Goal: Communication & Community: Share content

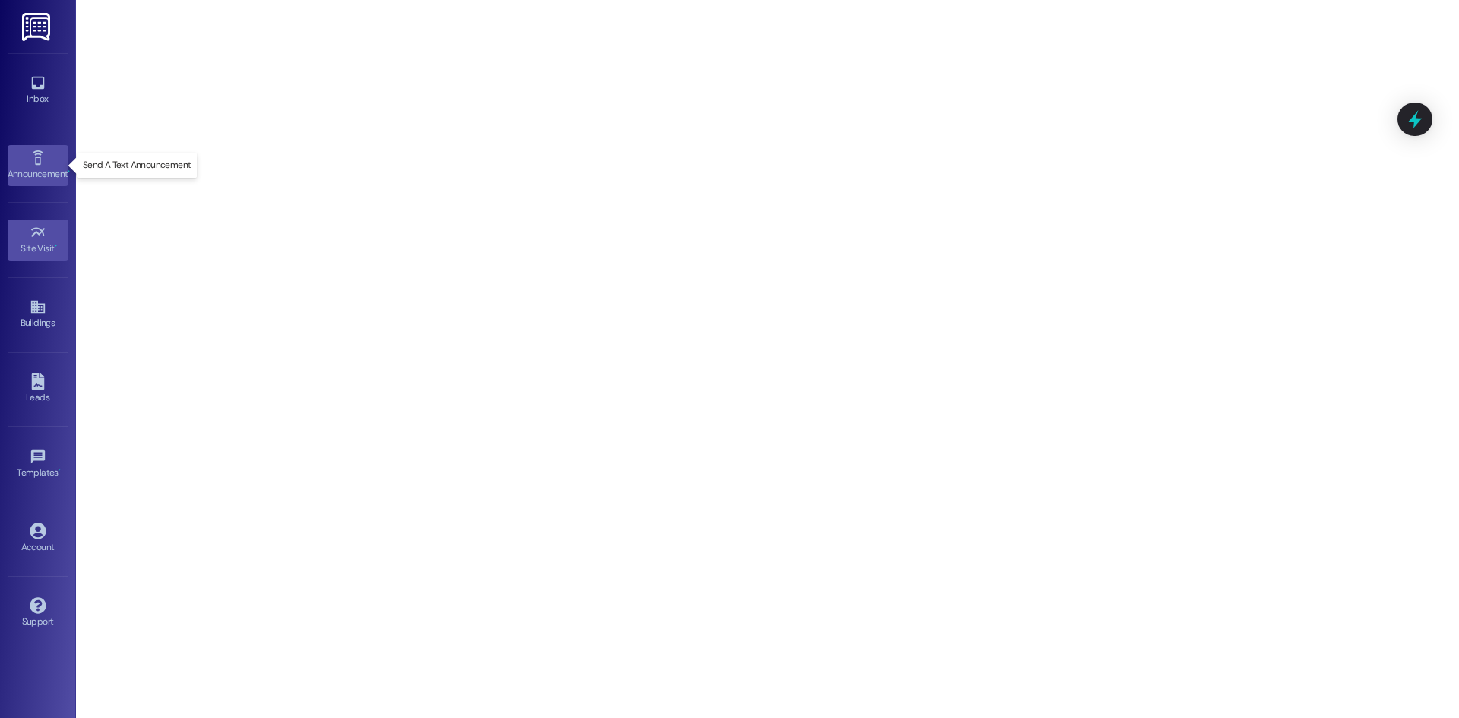
click at [32, 163] on icon at bounding box center [38, 158] width 17 height 17
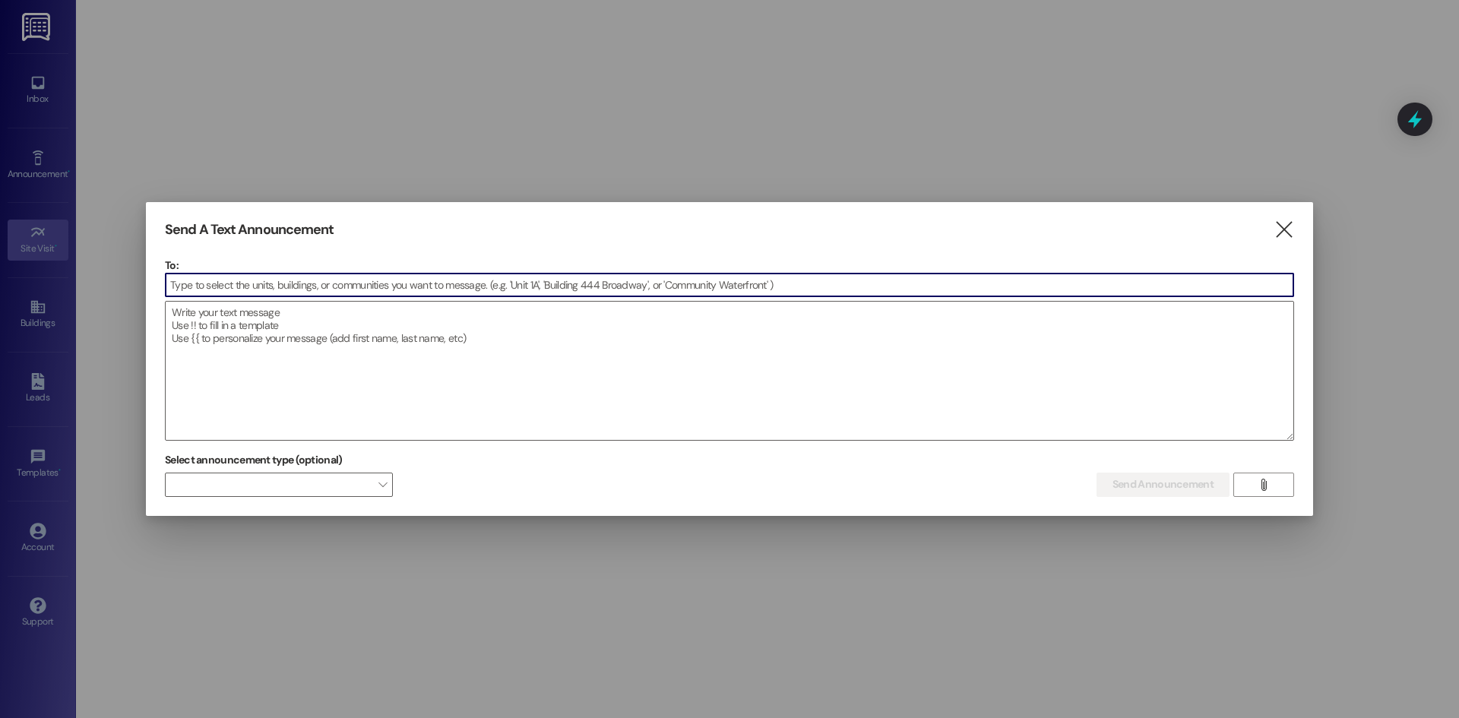
click at [115, 352] on div at bounding box center [729, 359] width 1459 height 718
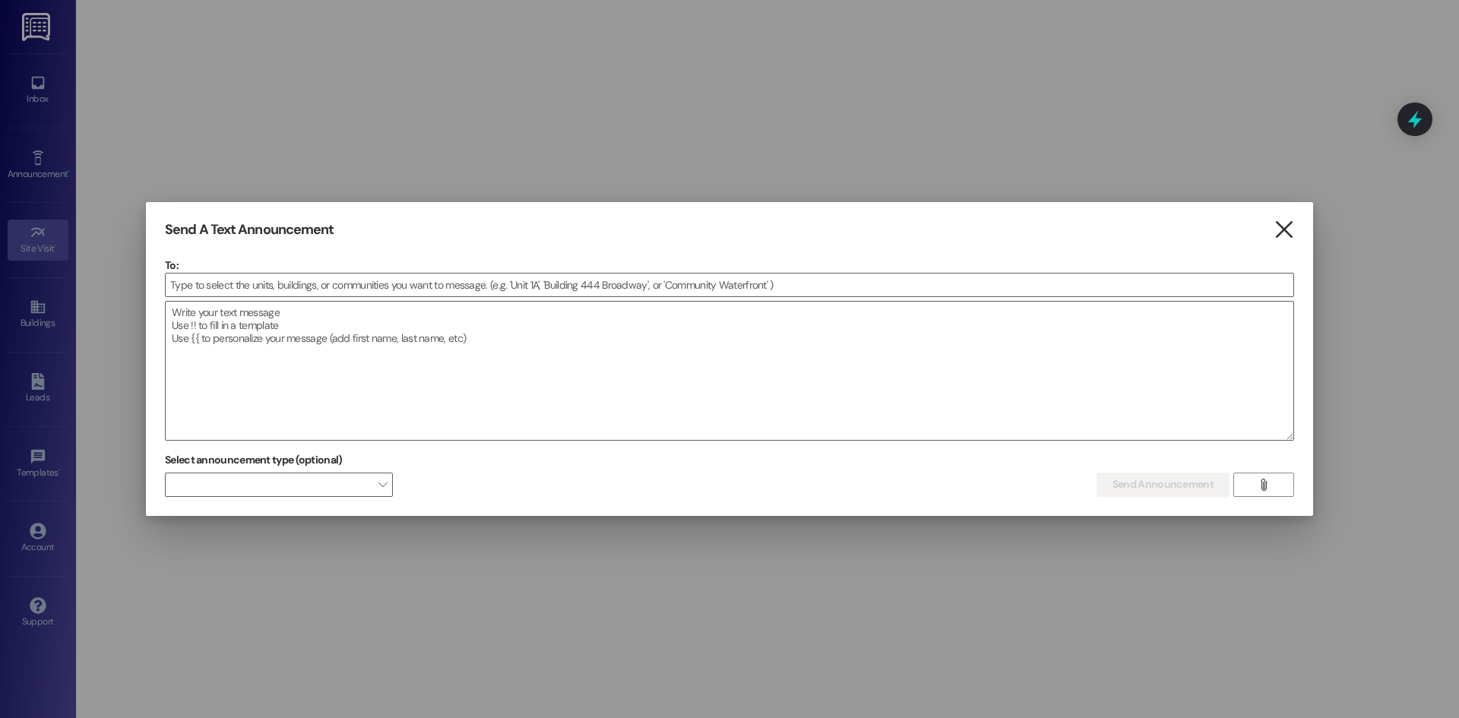
click at [1285, 227] on icon "" at bounding box center [1283, 230] width 21 height 16
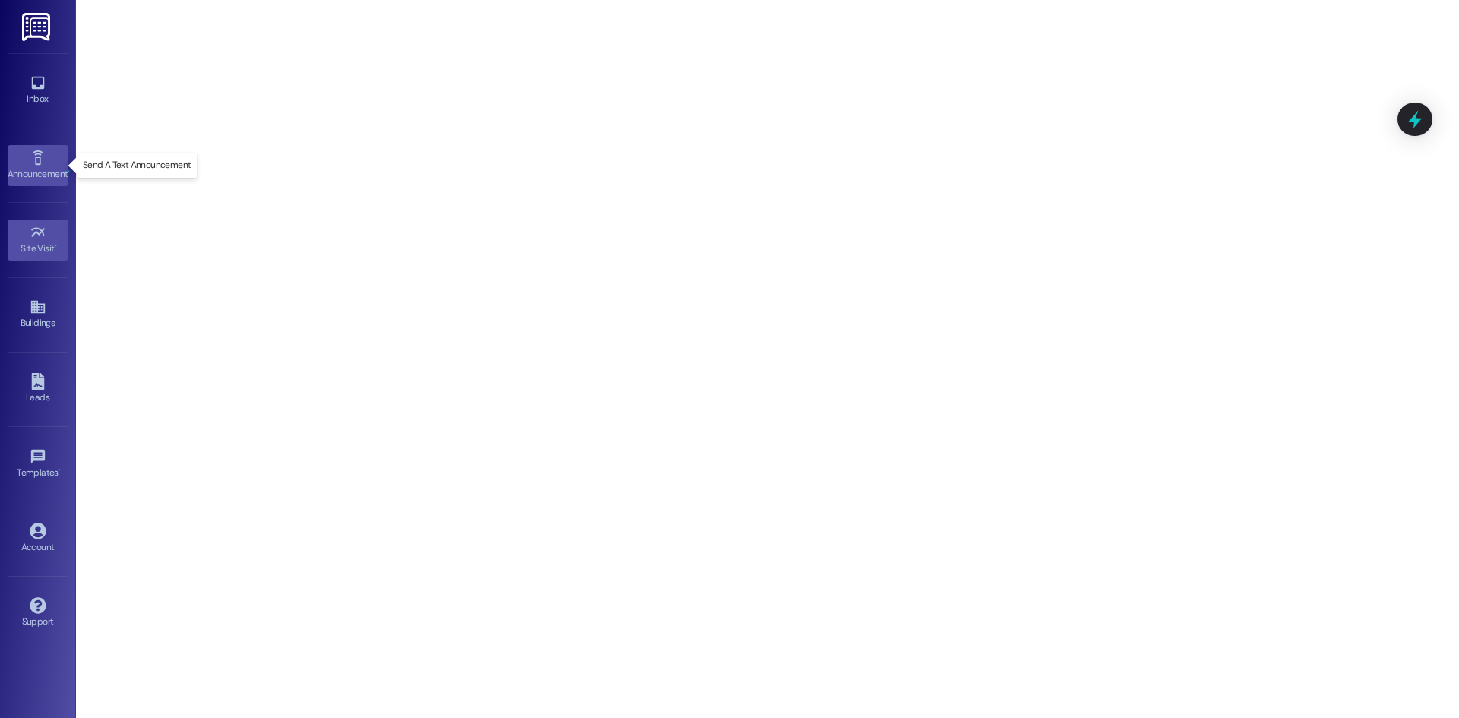
click at [35, 173] on div "Announcement •" at bounding box center [38, 173] width 76 height 15
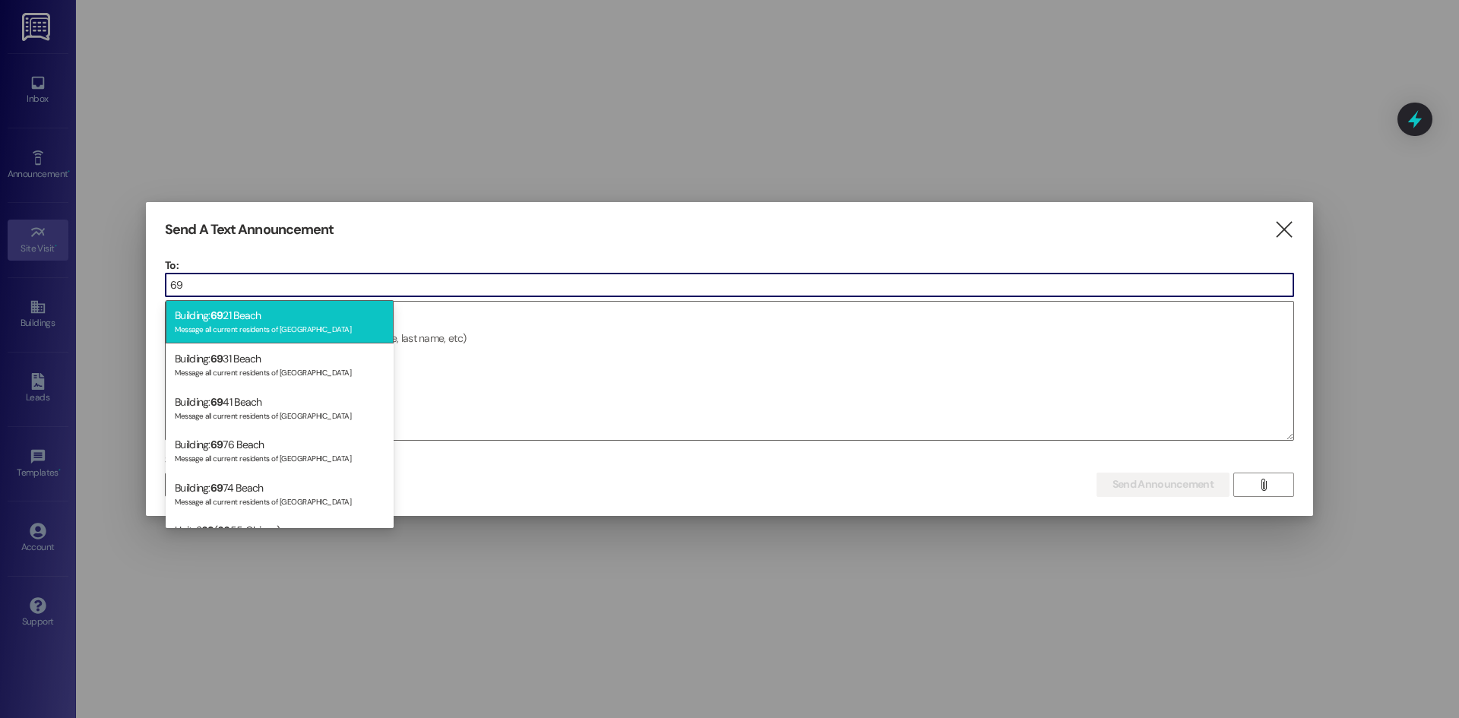
type input "69"
click at [267, 317] on div "Building: 69 21 Beach Message all current residents of [STREET_ADDRESS]" at bounding box center [280, 321] width 228 height 43
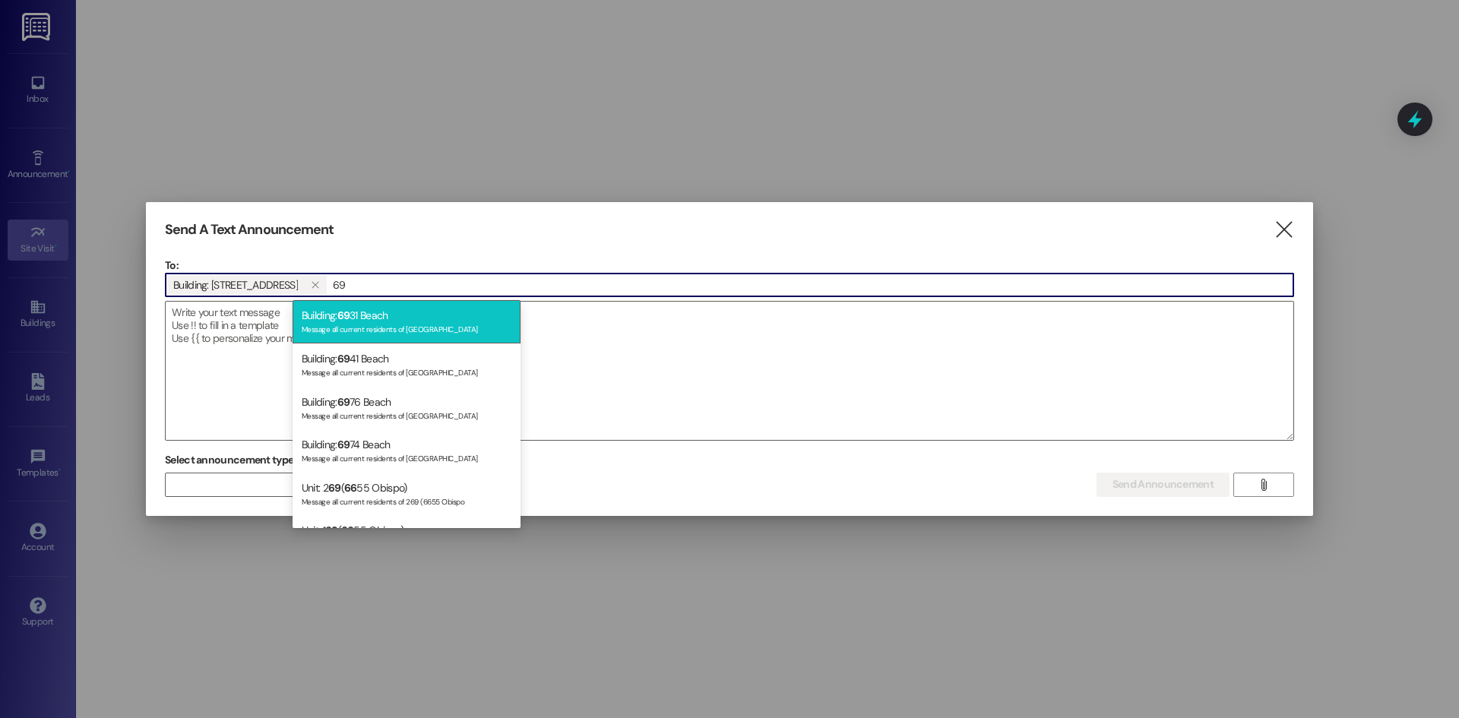
type input "69"
click at [345, 327] on div "Message all current residents of [GEOGRAPHIC_DATA]" at bounding box center [407, 327] width 210 height 13
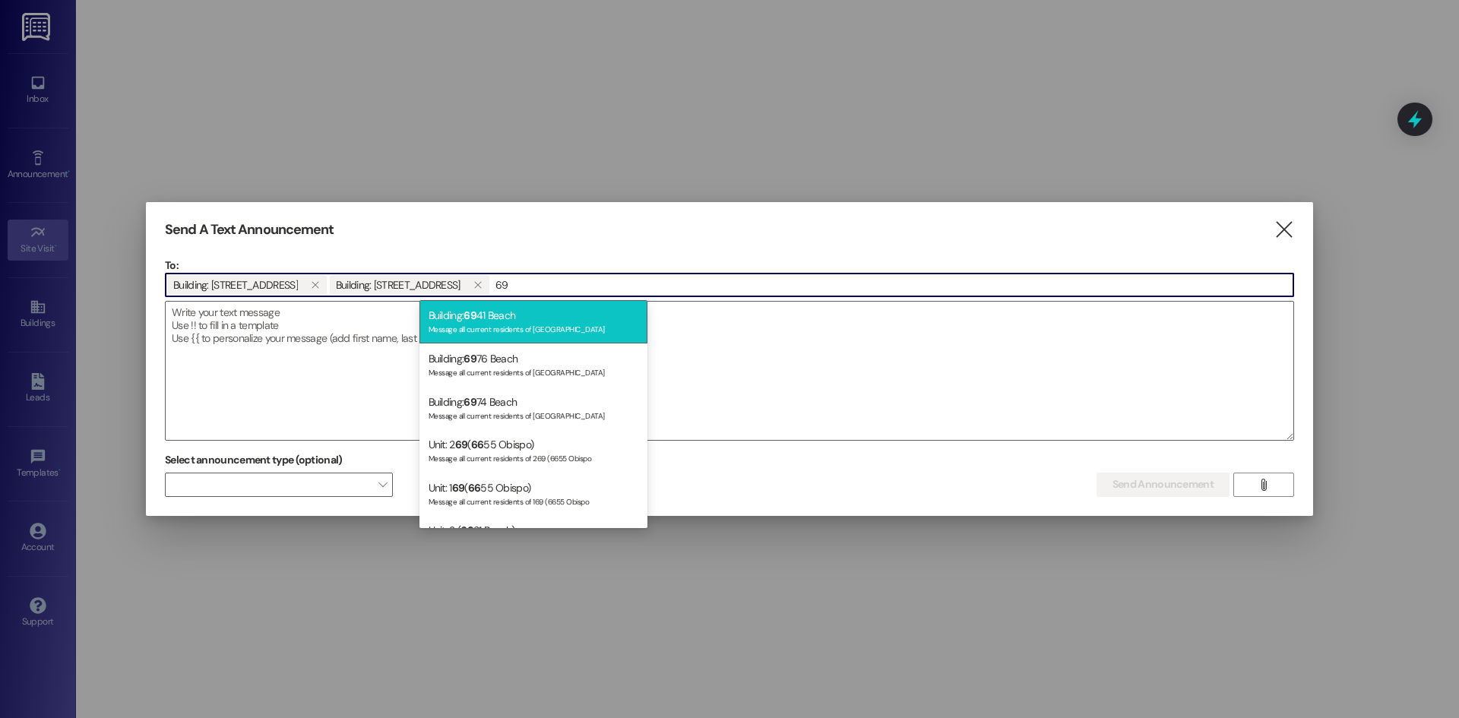
type input "69"
click at [492, 325] on div "Message all current residents of [GEOGRAPHIC_DATA]" at bounding box center [534, 327] width 210 height 13
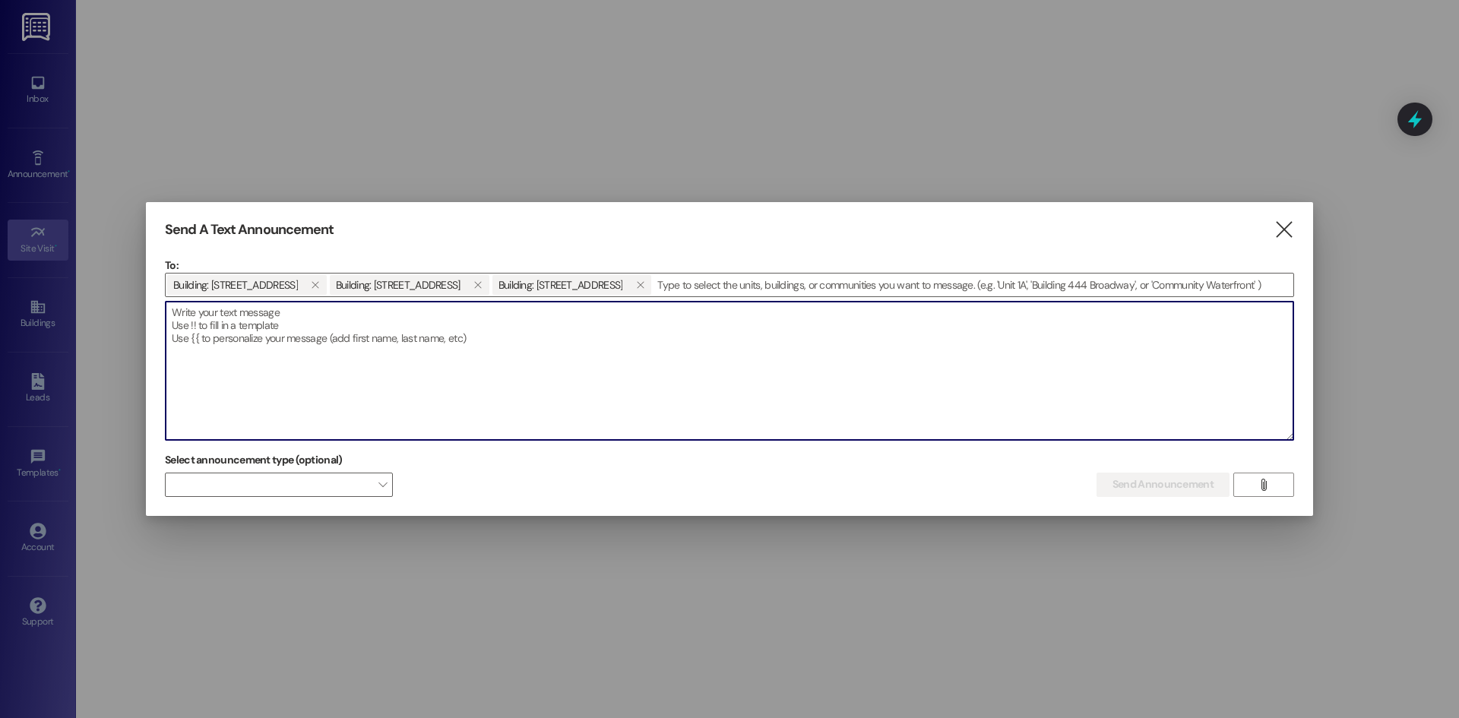
click at [217, 312] on textarea at bounding box center [730, 371] width 1128 height 138
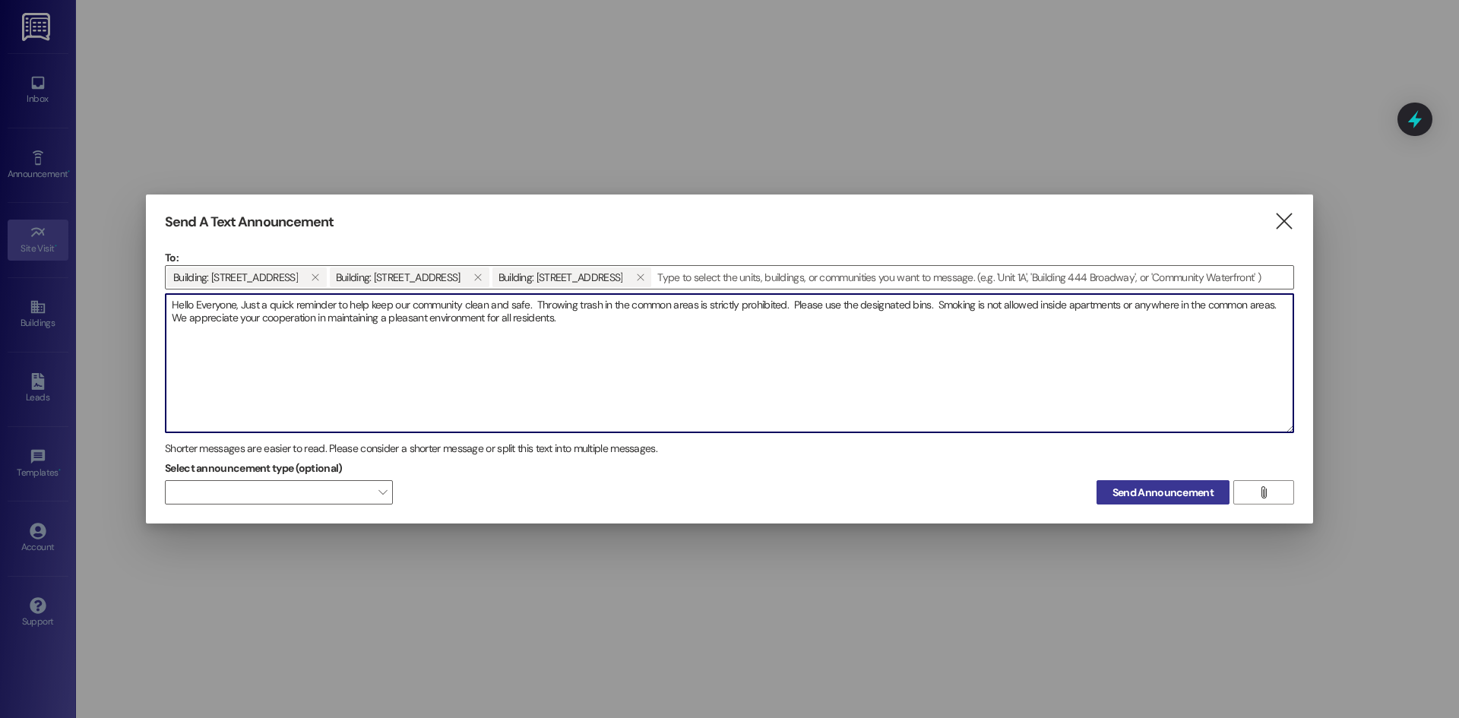
type textarea "Hello Everyone, Just a quick reminder to help keep our community clean and safe…"
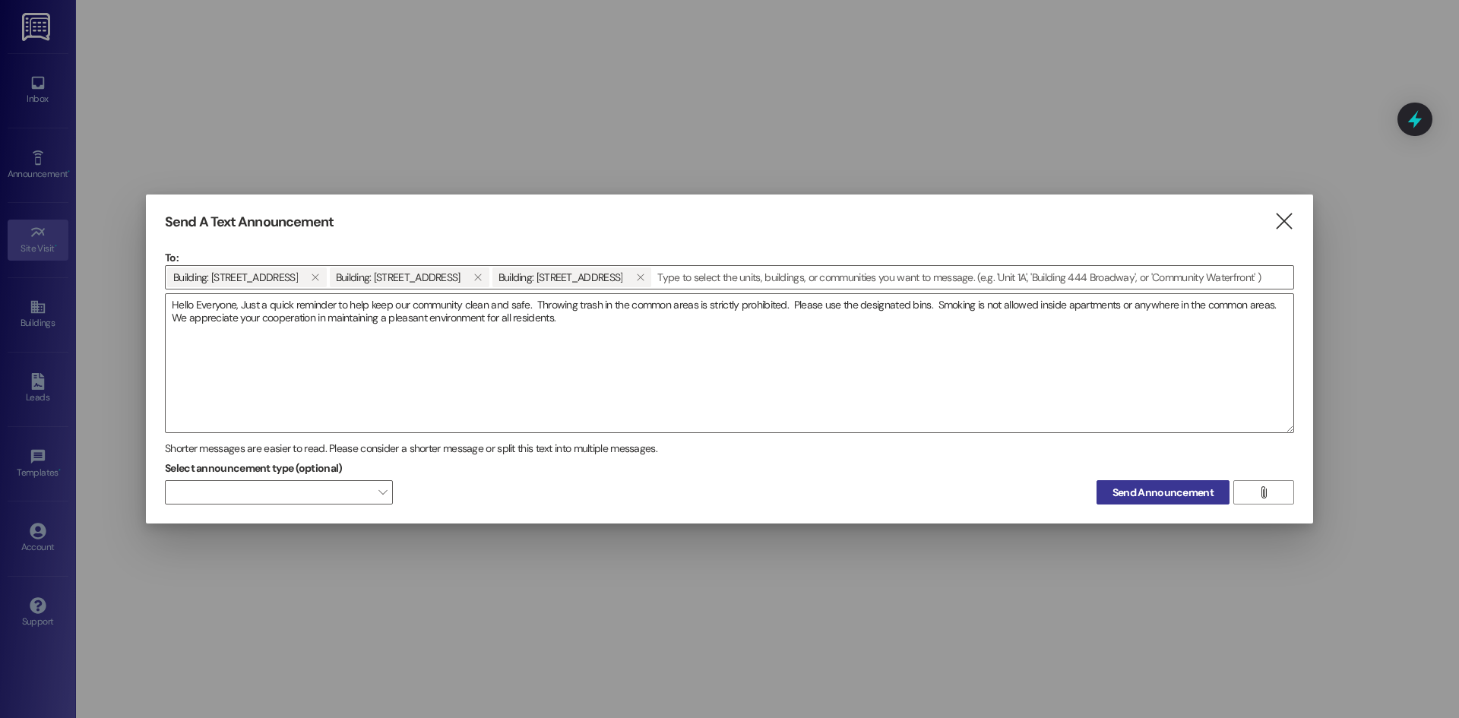
click at [1131, 493] on span "Send Announcement" at bounding box center [1162, 493] width 101 height 16
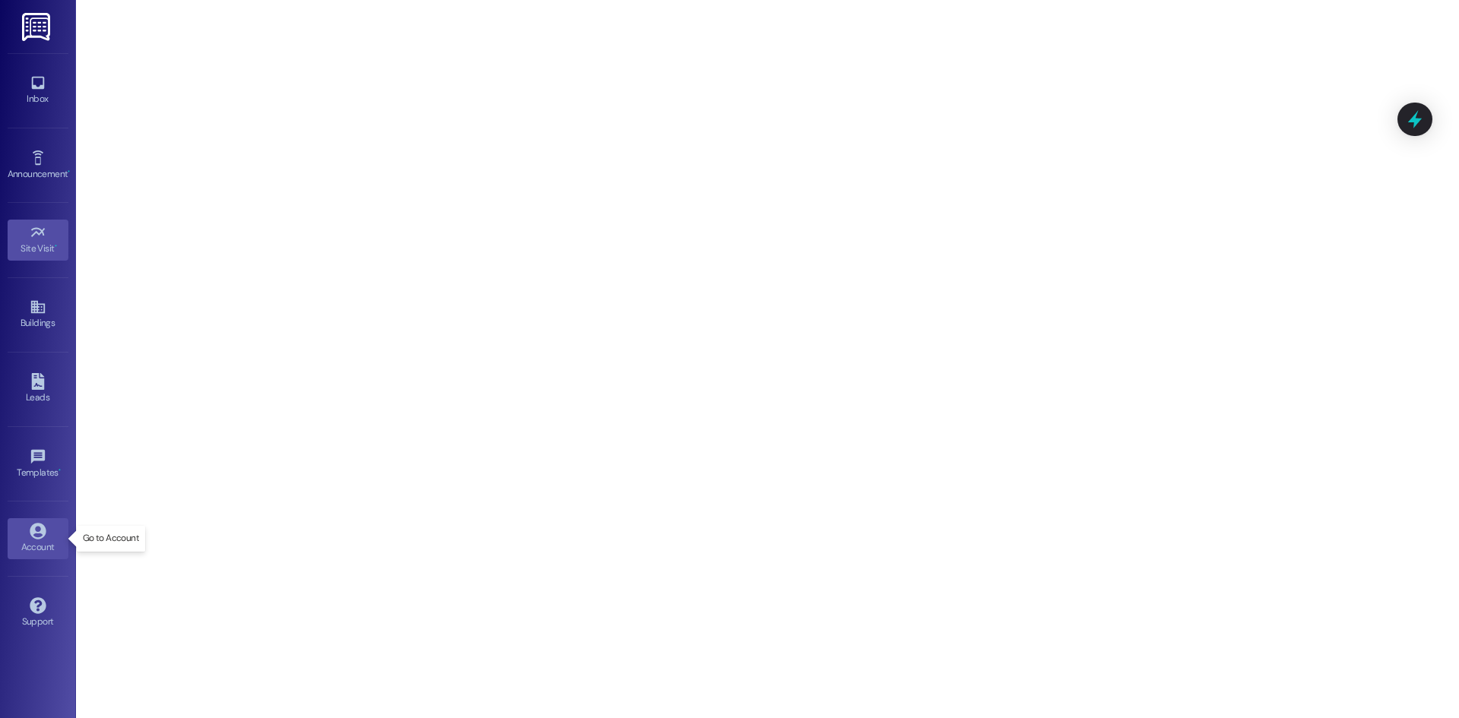
click at [49, 527] on link "Account" at bounding box center [38, 538] width 61 height 41
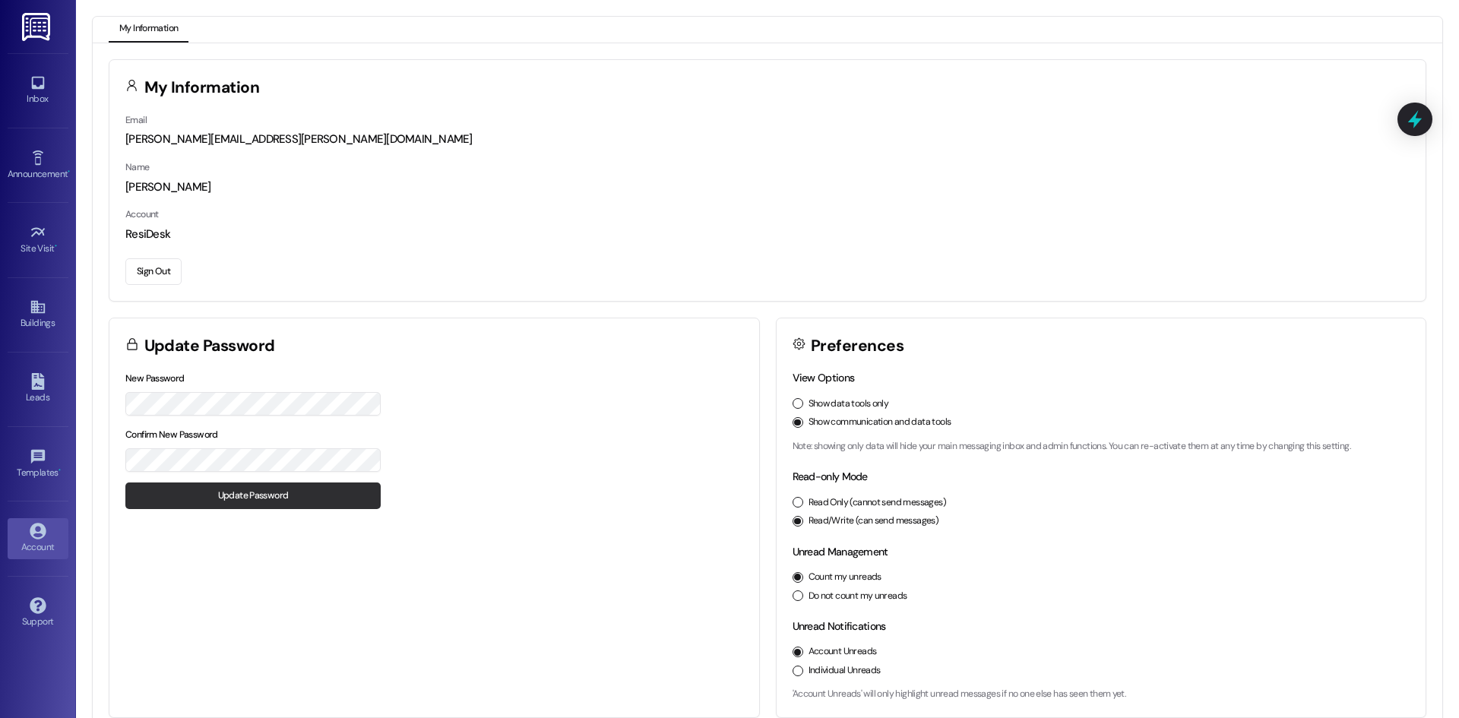
click at [164, 503] on button "Update Password" at bounding box center [252, 495] width 255 height 27
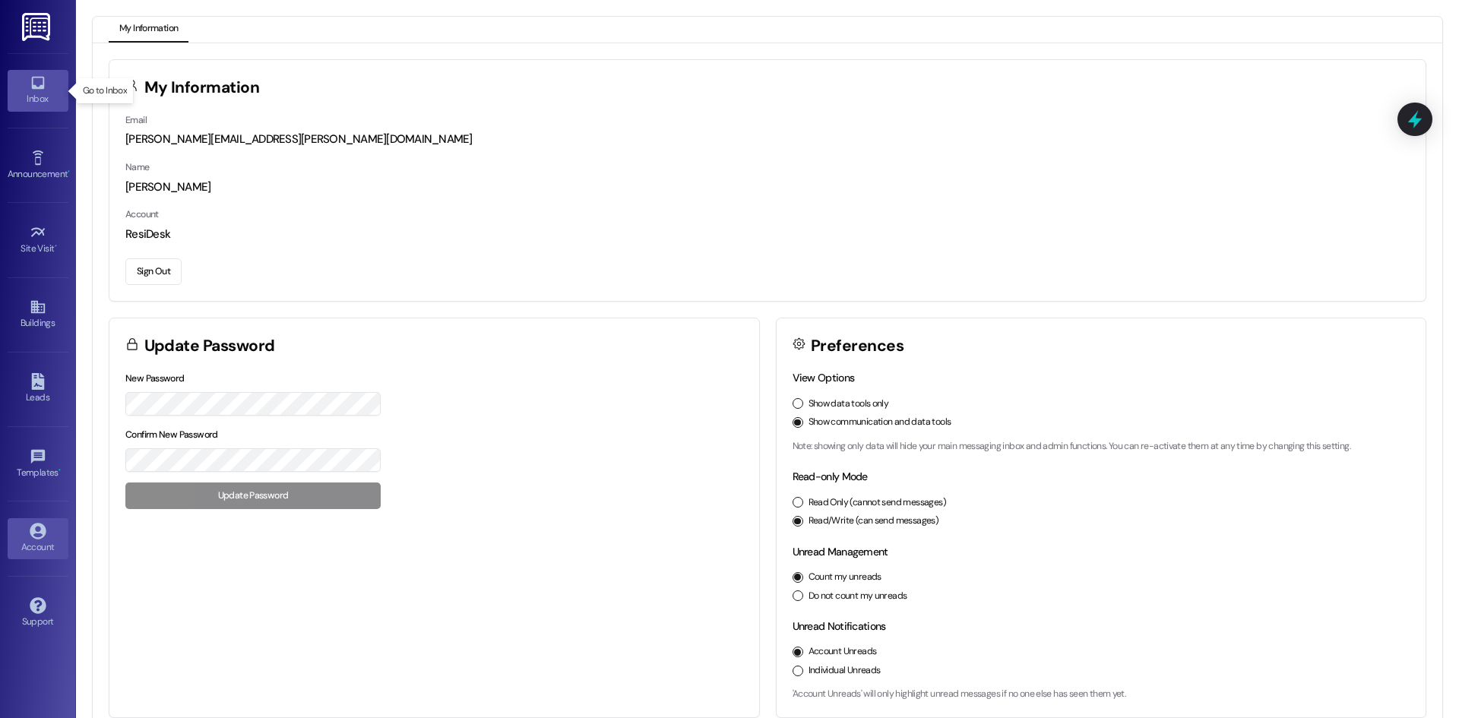
click at [39, 103] on div "Inbox" at bounding box center [38, 98] width 76 height 15
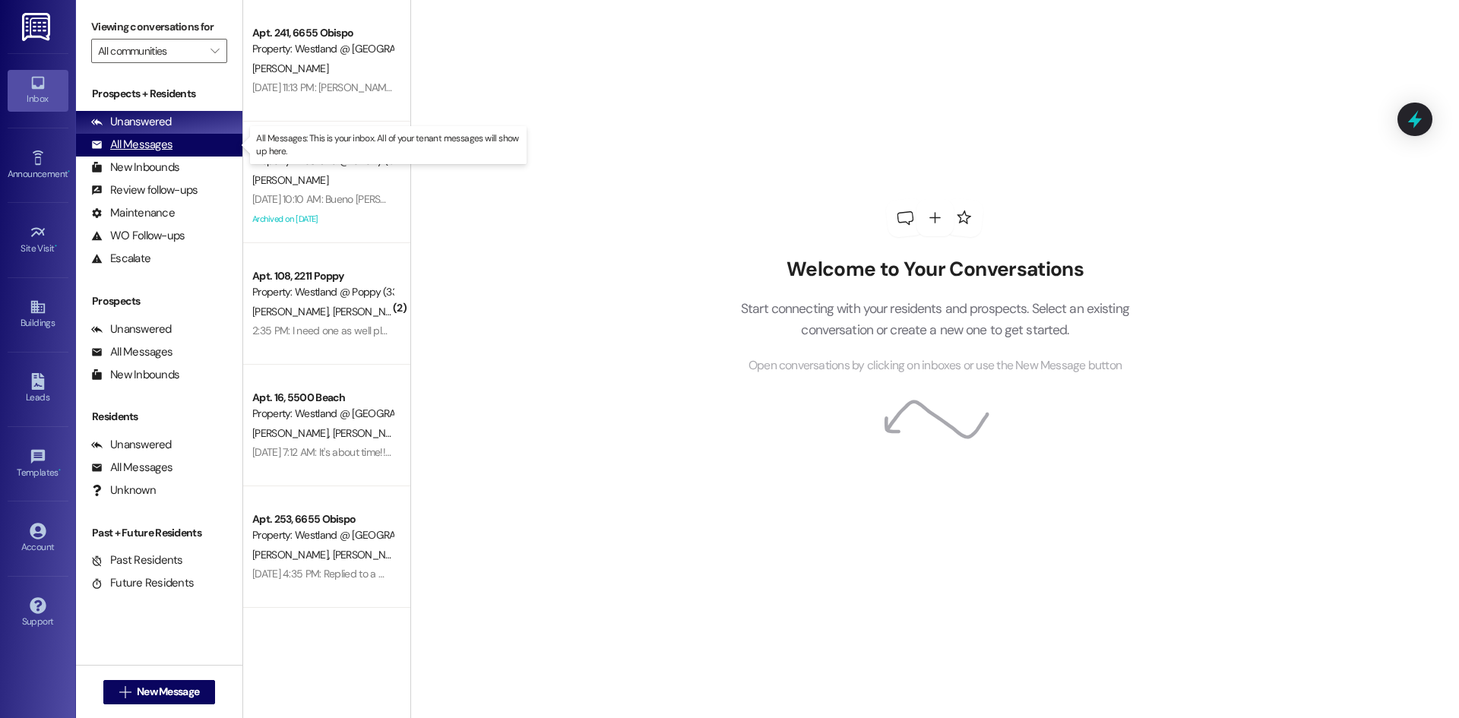
click at [182, 147] on div "All Messages (undefined)" at bounding box center [159, 145] width 166 height 23
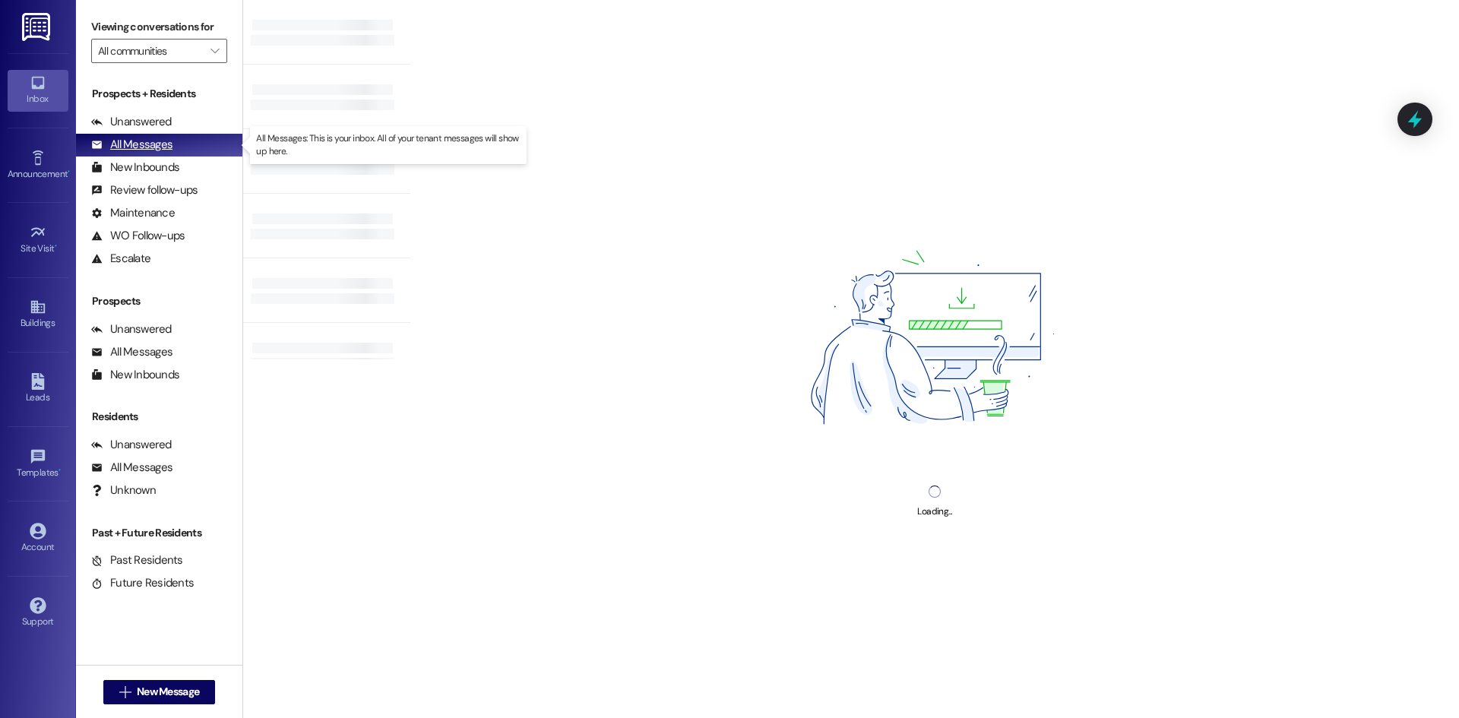
click at [108, 147] on div "All Messages" at bounding box center [131, 145] width 81 height 16
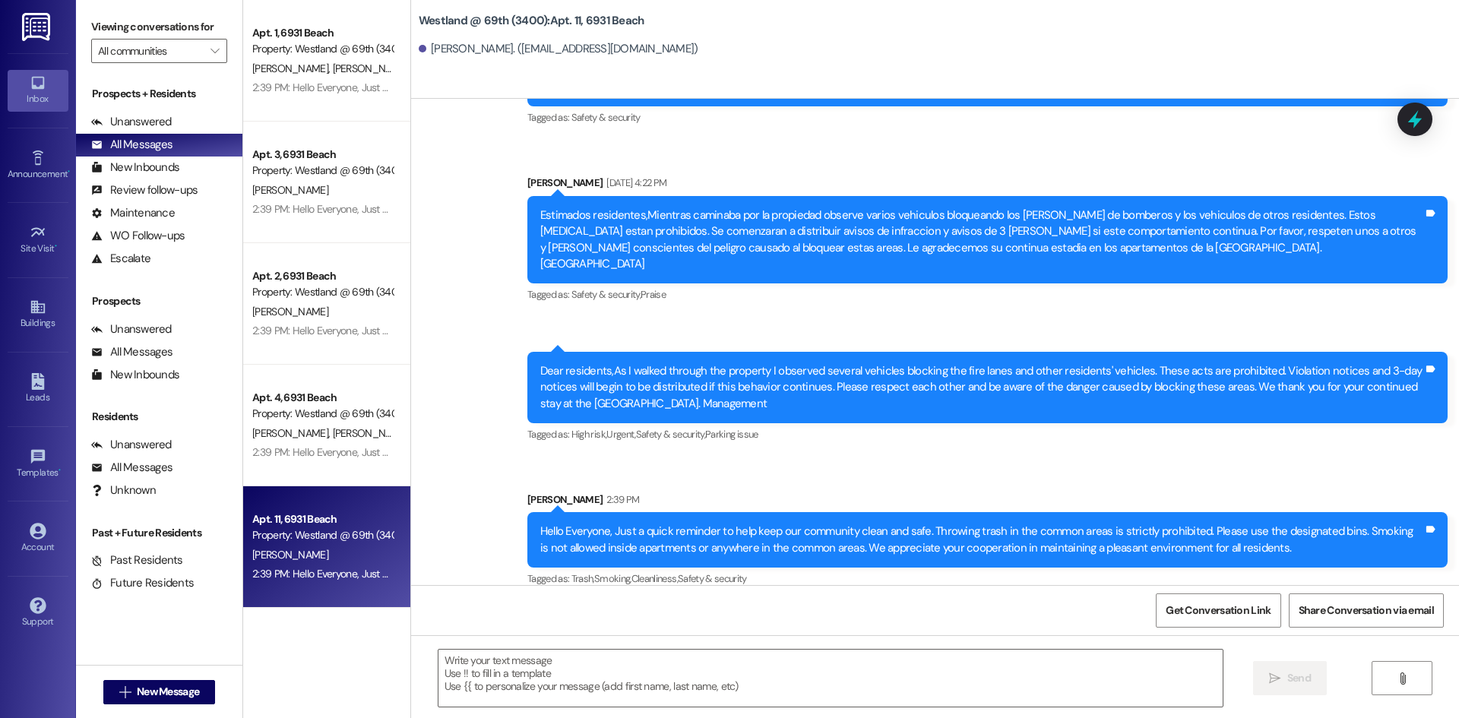
scroll to position [2544, 0]
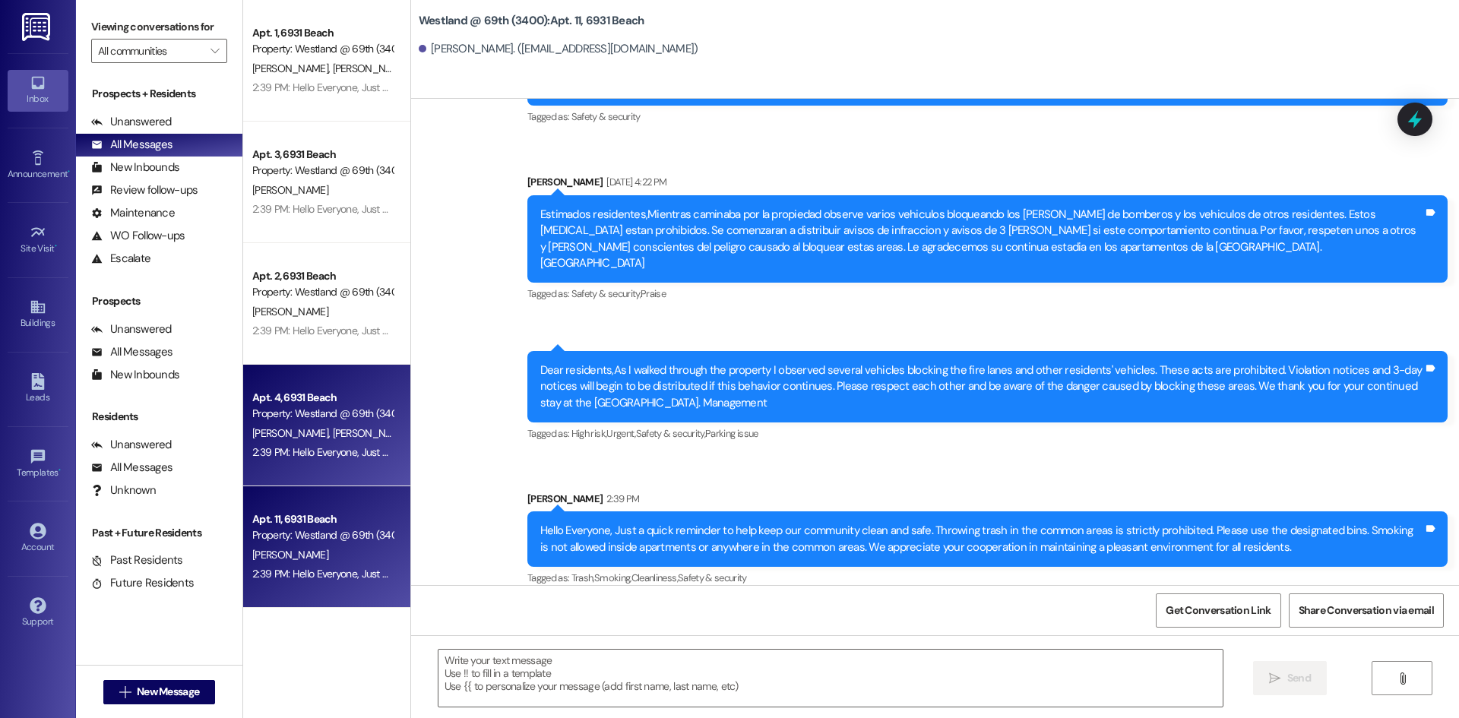
click at [331, 410] on div "Property: Westland @ 69th (3400)" at bounding box center [322, 414] width 141 height 16
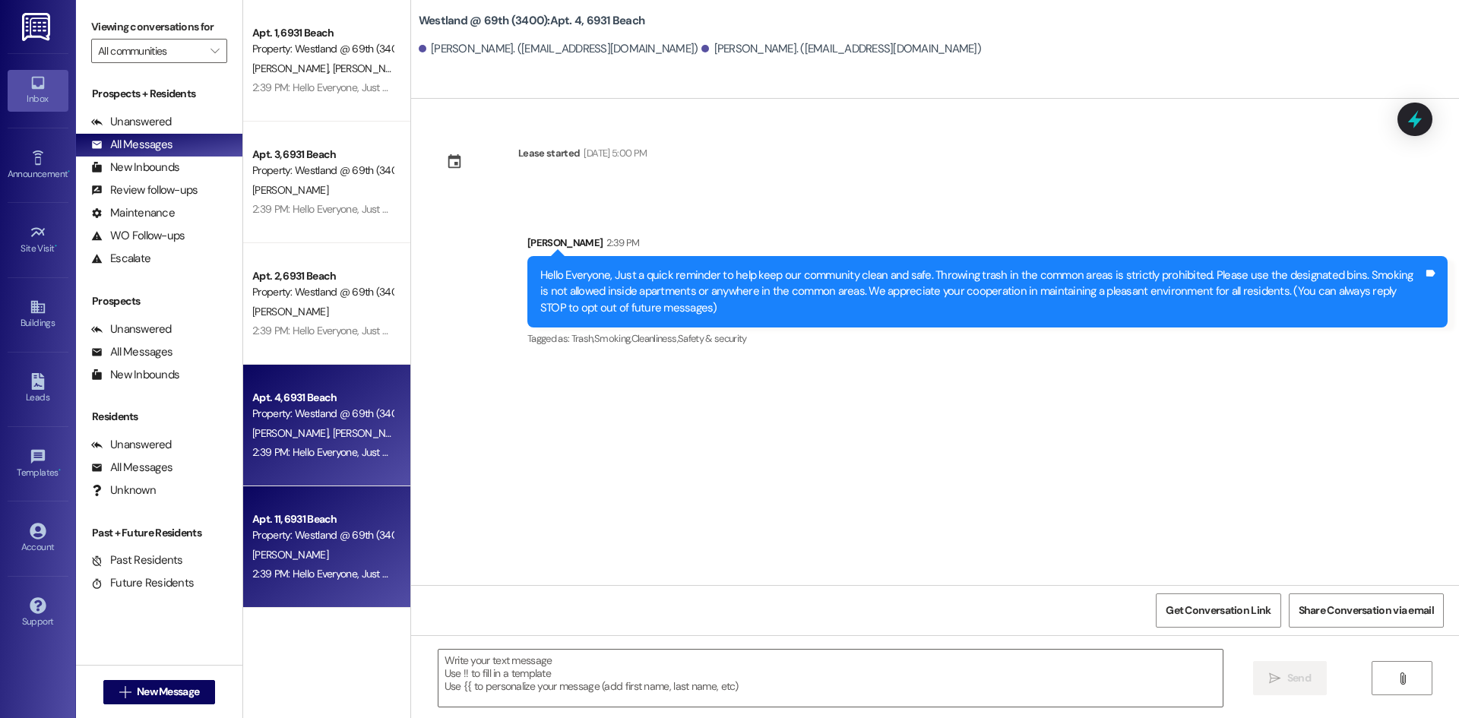
click at [306, 508] on div "Apt. 11, 6931 Beach Property: [GEOGRAPHIC_DATA] @ 69th (3400) [PERSON_NAME] 2:3…" at bounding box center [326, 547] width 167 height 122
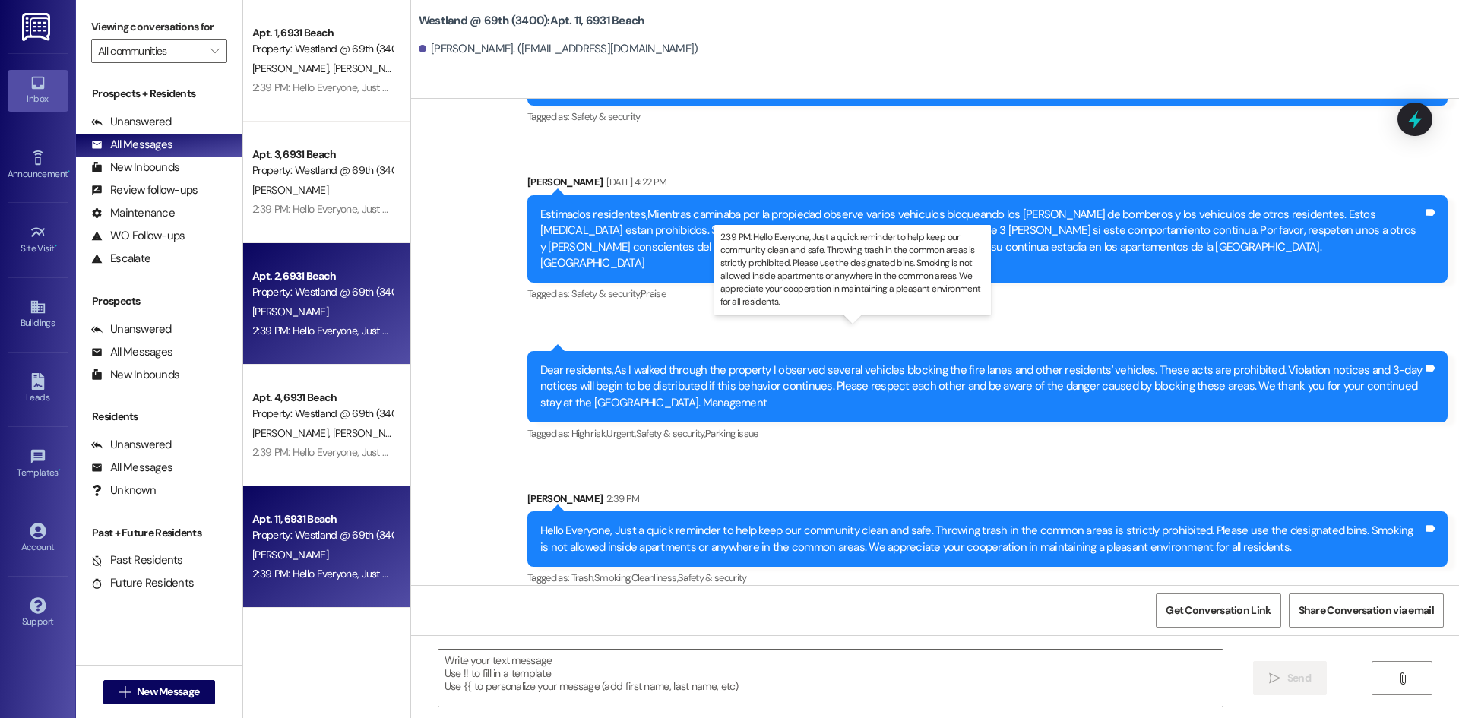
click at [355, 324] on div "2:39 PM: Hello Everyone, Just a quick reminder to help keep our community clean…" at bounding box center [1013, 331] width 1523 height 14
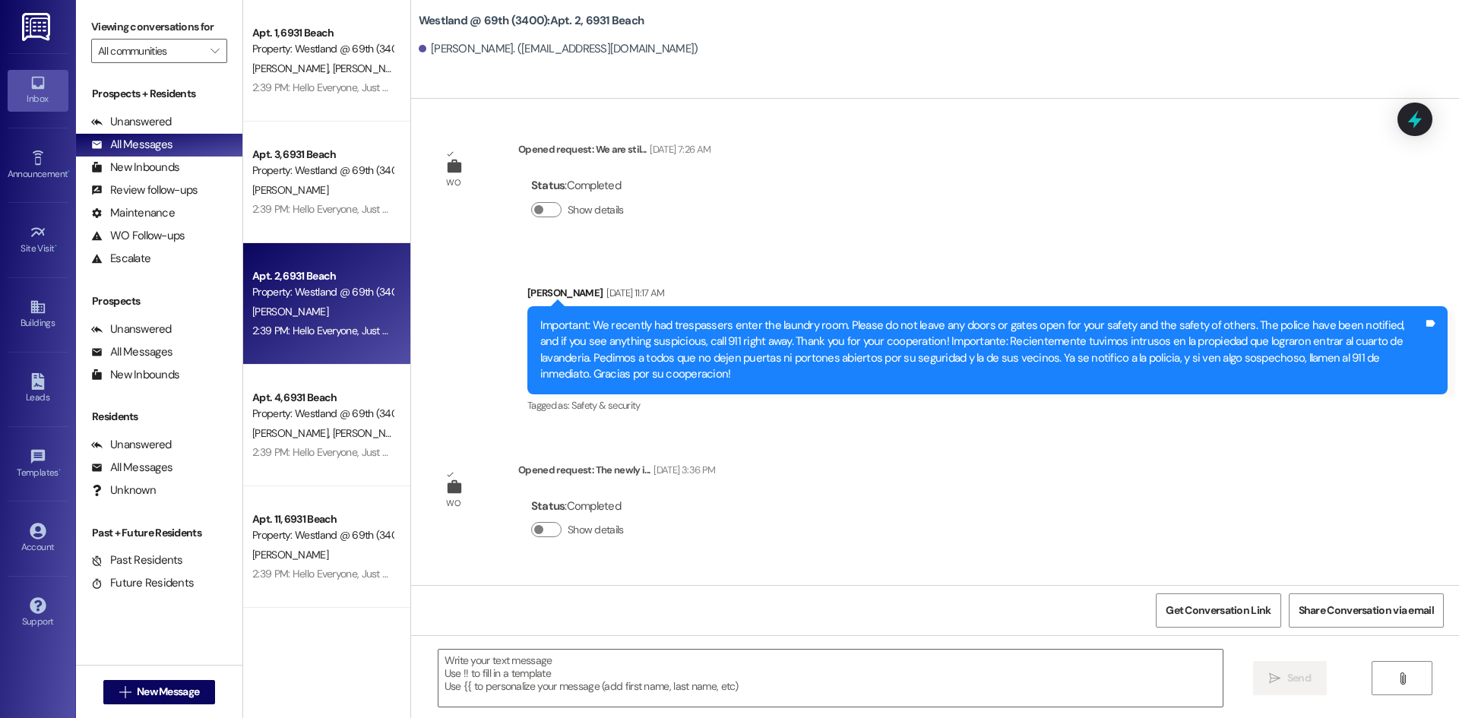
scroll to position [3117, 0]
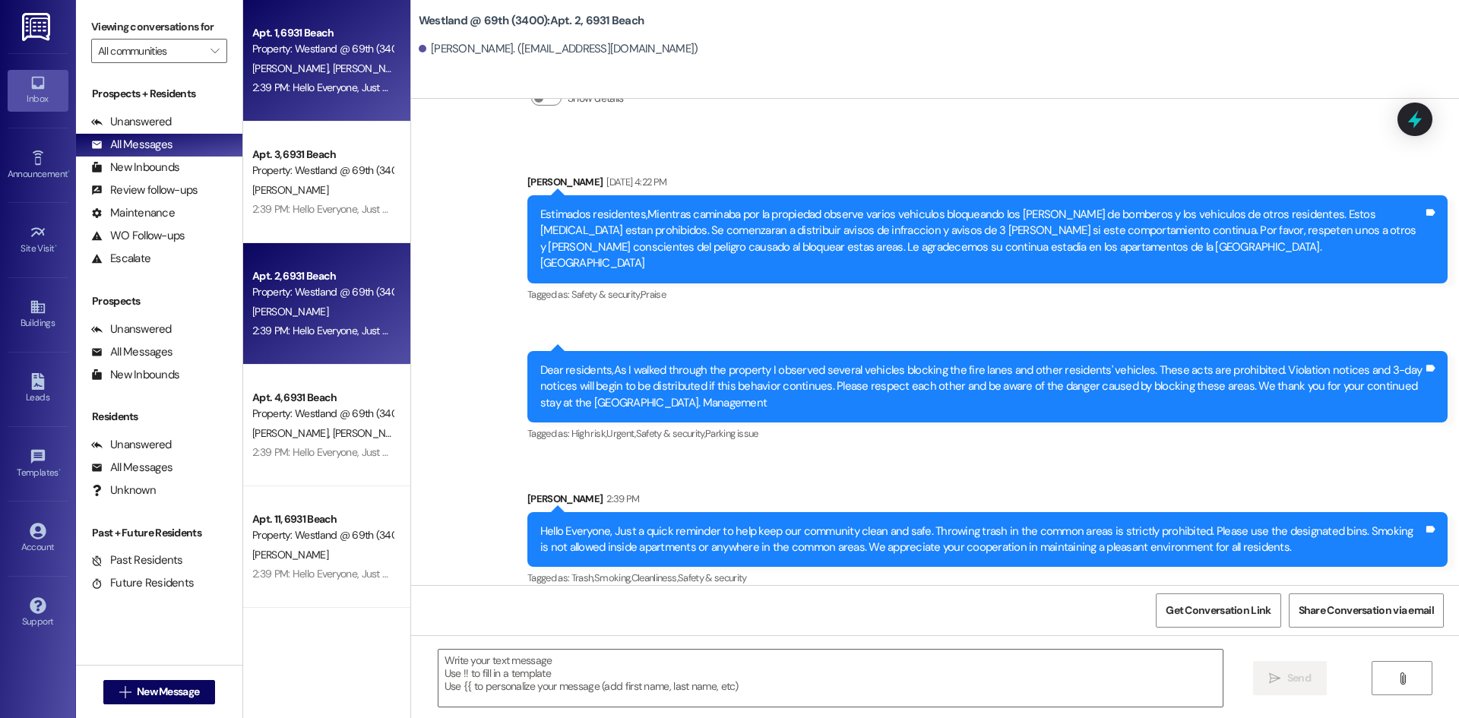
click at [342, 50] on div "Property: Westland @ 69th (3400)" at bounding box center [322, 49] width 141 height 16
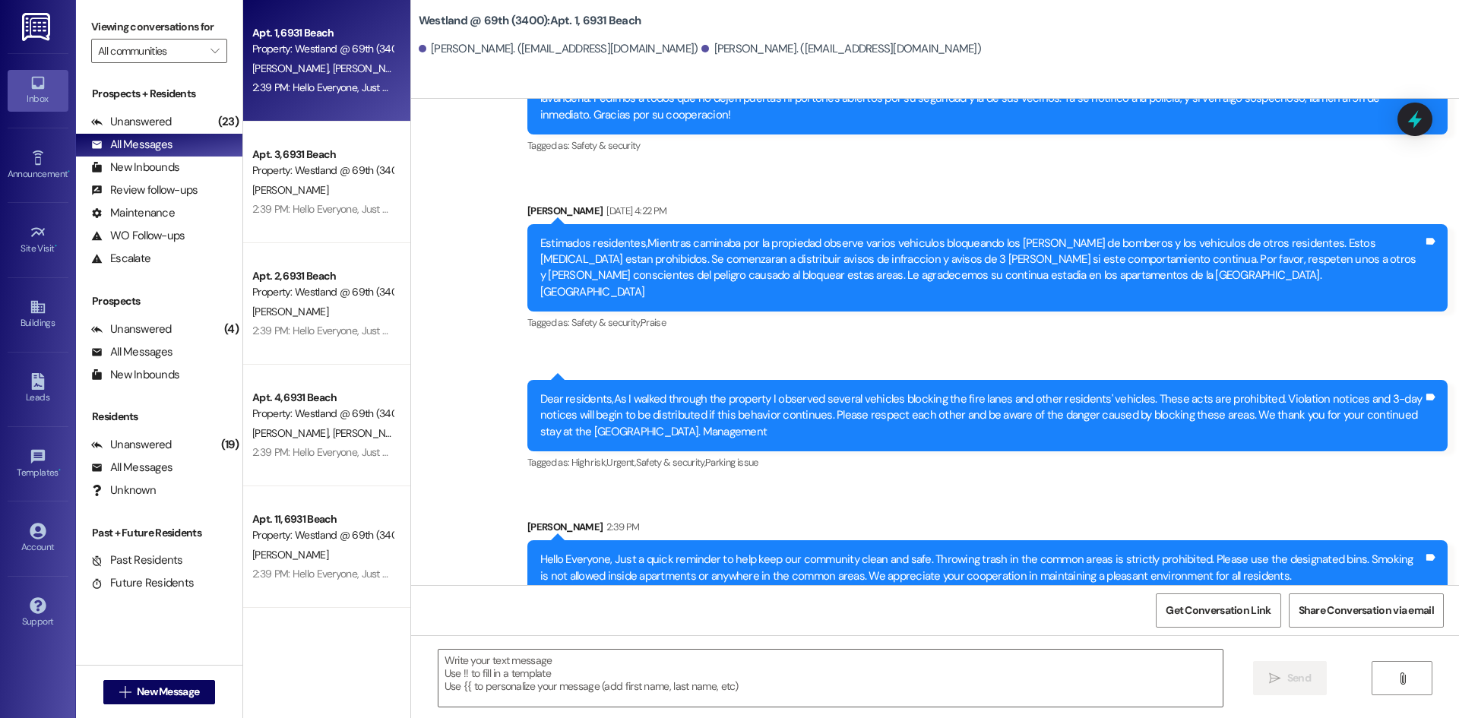
scroll to position [1702, 0]
